Goal: Transaction & Acquisition: Book appointment/travel/reservation

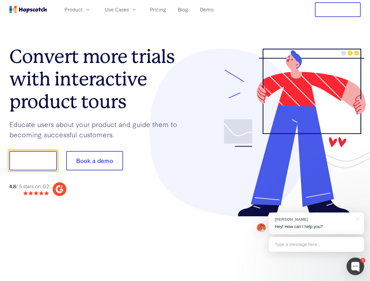
click at [185, 141] on div at bounding box center [273, 133] width 176 height 168
click at [83, 9] on span "Product" at bounding box center [73, 9] width 18 height 7
click at [129, 9] on span "Use Cases" at bounding box center [117, 9] width 24 height 7
click at [338, 10] on button "Free Trial" at bounding box center [338, 9] width 46 height 15
click at [33, 161] on button "Show me!" at bounding box center [32, 160] width 47 height 19
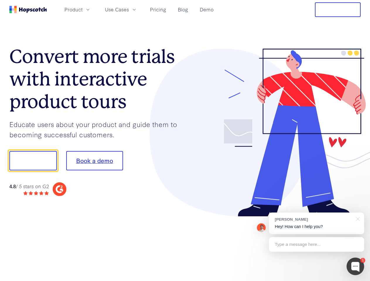
click at [94, 161] on button "Book a demo" at bounding box center [94, 160] width 57 height 19
click at [355, 266] on div at bounding box center [355, 267] width 18 height 18
click at [316, 223] on div "[PERSON_NAME] Hey! How can I help you?" at bounding box center [316, 224] width 95 height 22
click at [357, 218] on div at bounding box center [309, 159] width 110 height 195
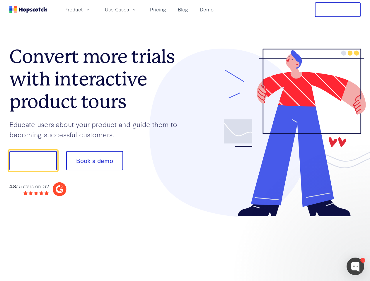
click at [316, 244] on div at bounding box center [309, 199] width 110 height 117
